Goal: Task Accomplishment & Management: Manage account settings

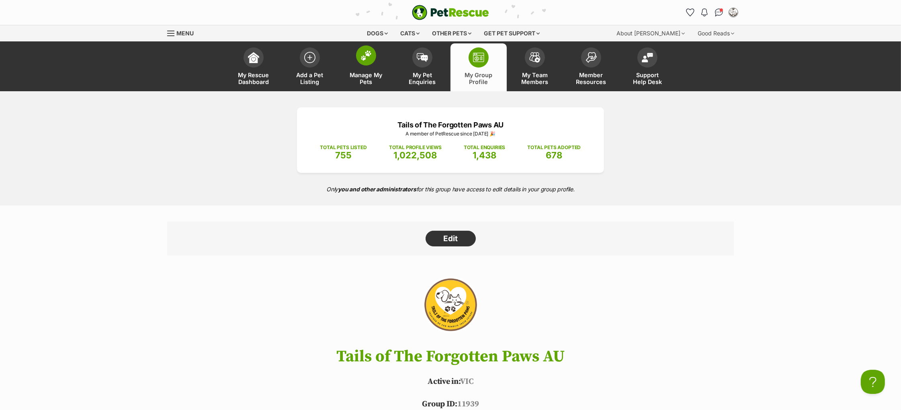
click at [358, 63] on link "Manage My Pets" at bounding box center [366, 67] width 56 height 48
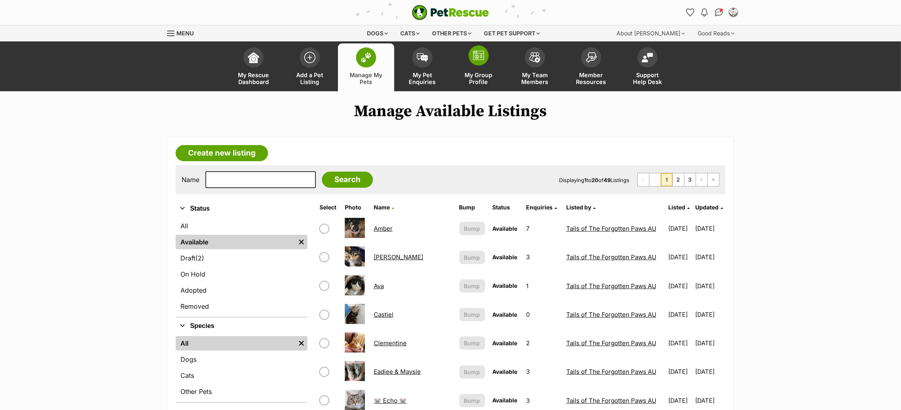
click at [477, 61] on span at bounding box center [478, 55] width 20 height 20
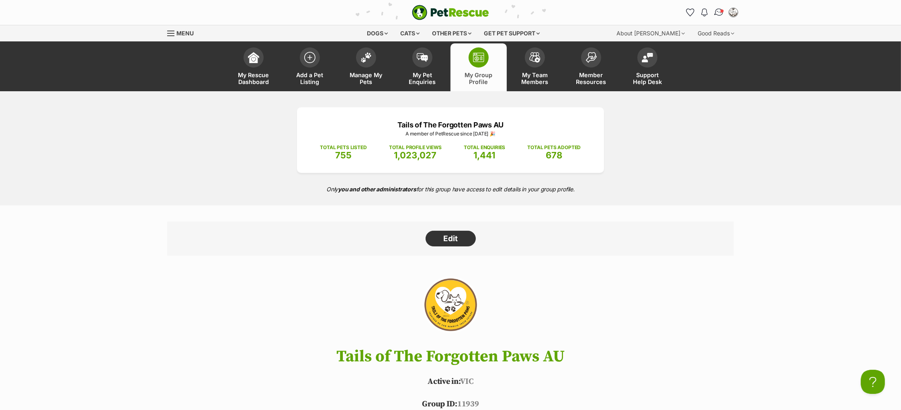
click at [715, 11] on img "Conversations" at bounding box center [718, 12] width 11 height 10
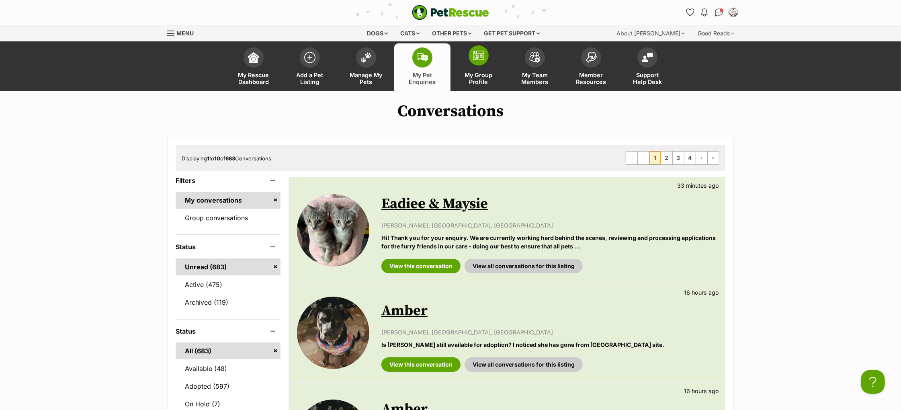
click at [479, 59] on img at bounding box center [478, 56] width 11 height 10
